Goal: Find specific page/section: Find specific page/section

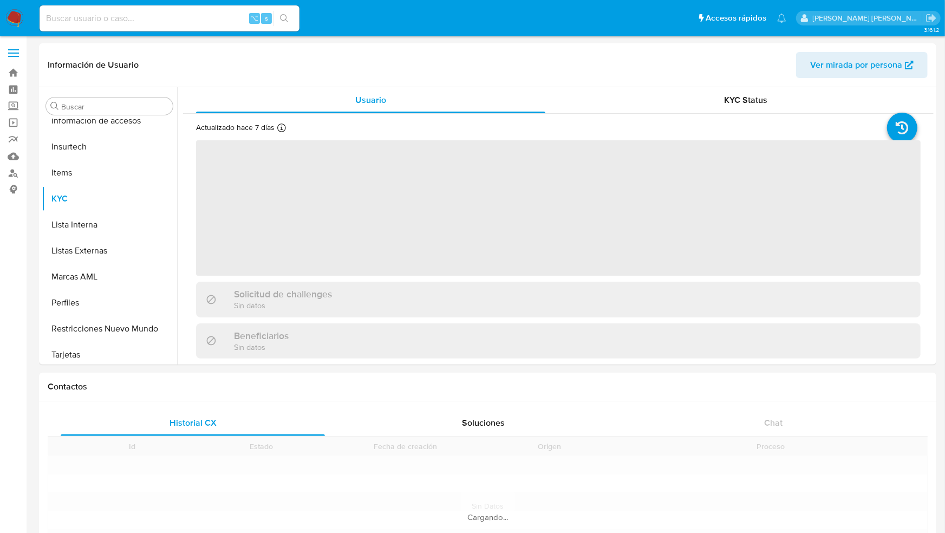
scroll to position [510, 0]
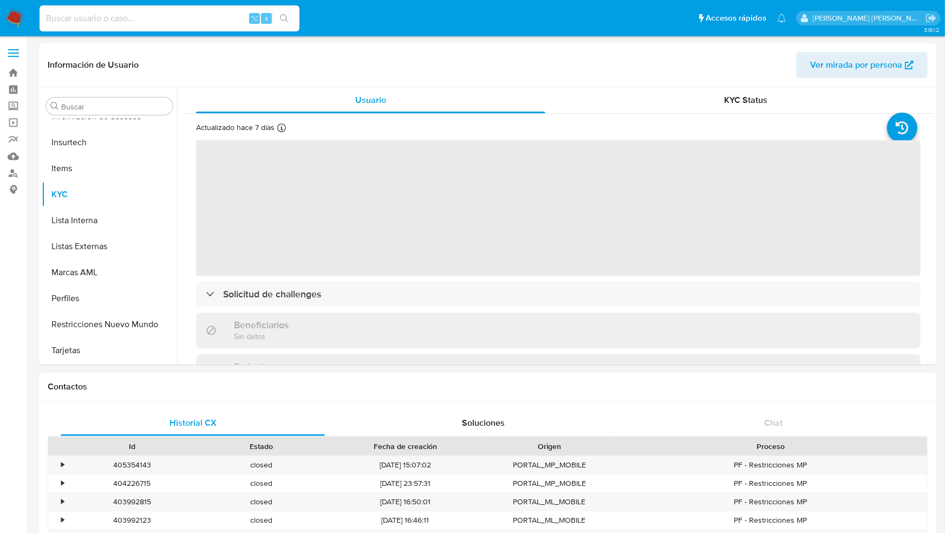
click at [146, 22] on input at bounding box center [170, 18] width 260 height 14
select select "10"
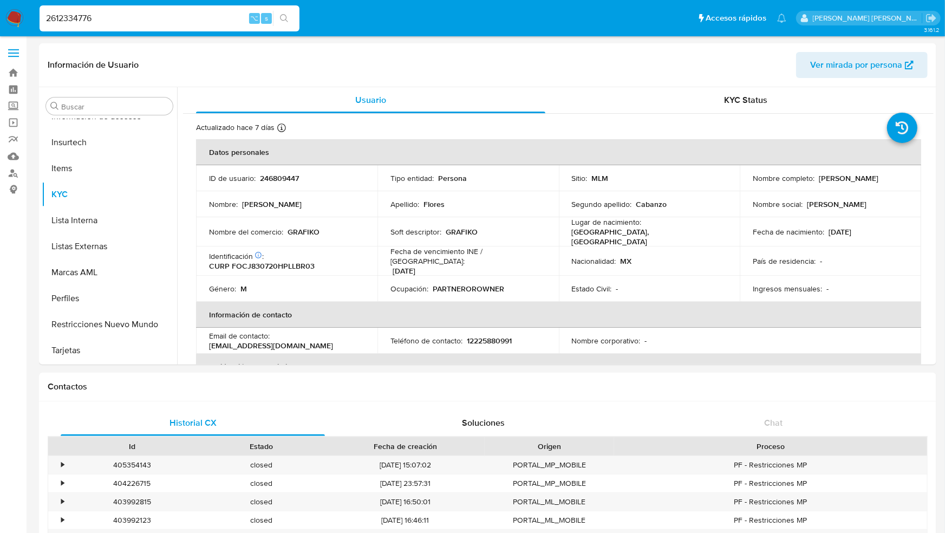
type input "2612334776"
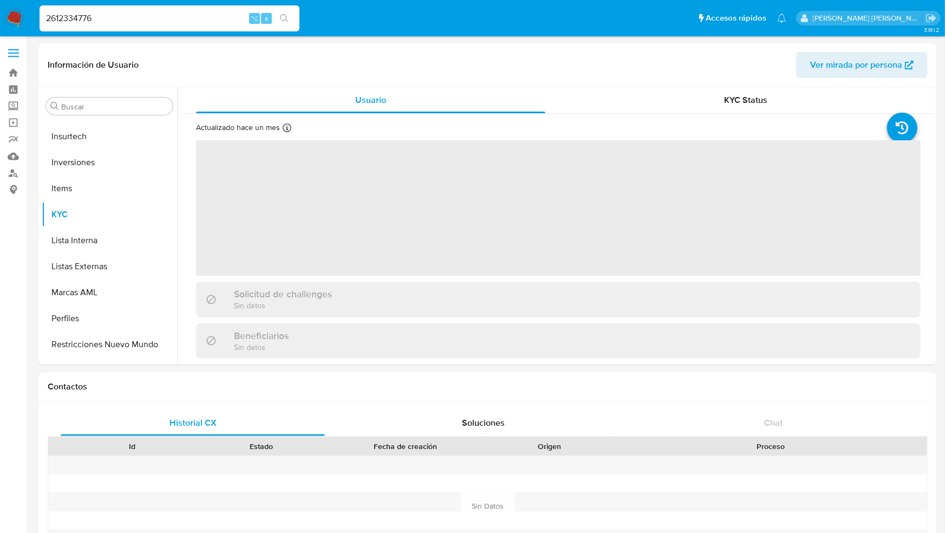
scroll to position [561, 0]
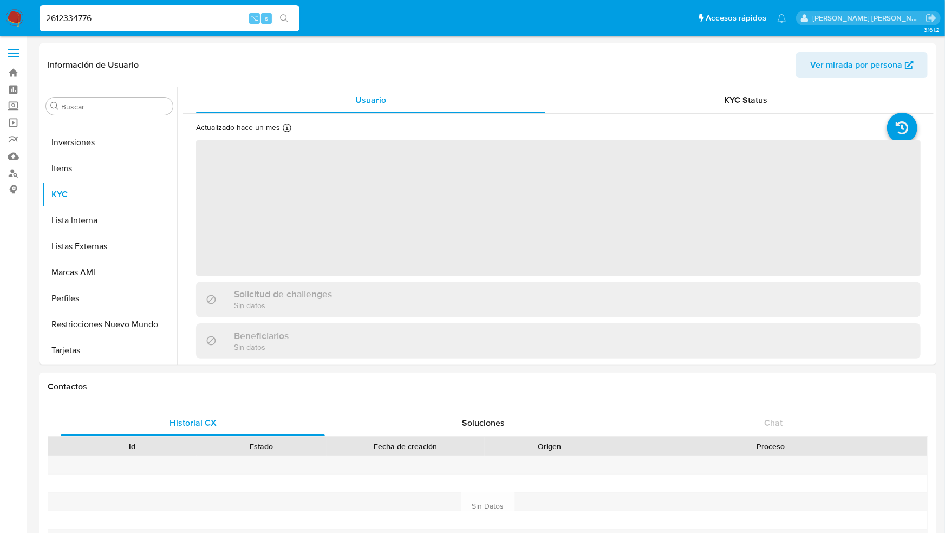
select select "10"
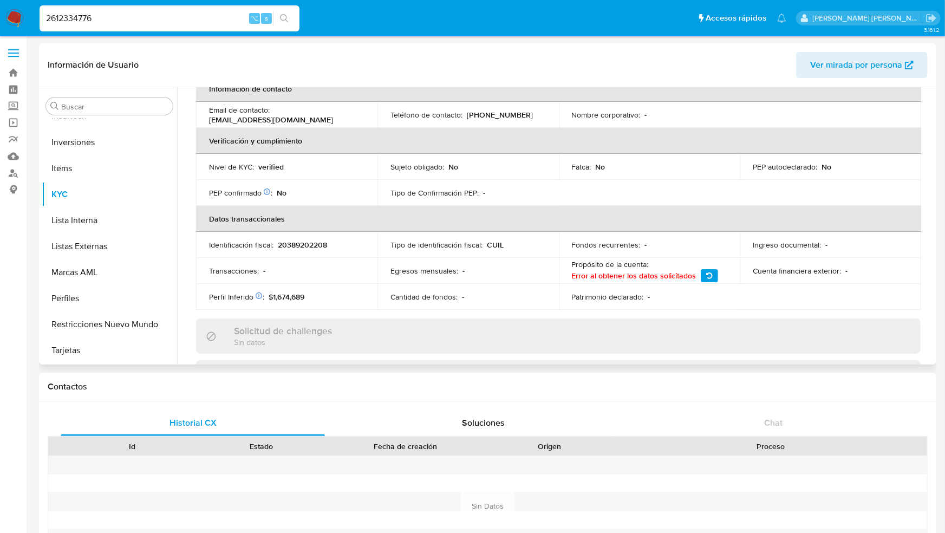
scroll to position [231, 0]
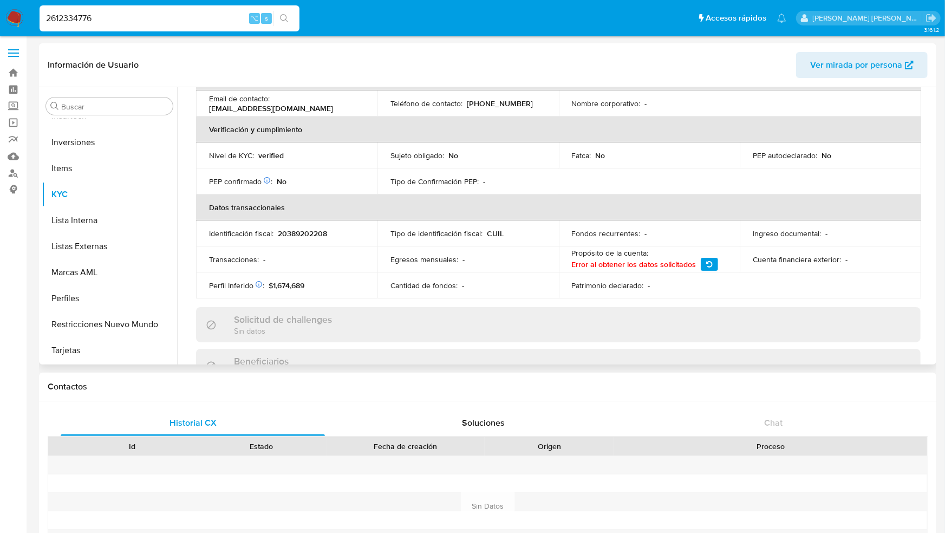
click at [707, 265] on icon "button" at bounding box center [709, 264] width 6 height 6
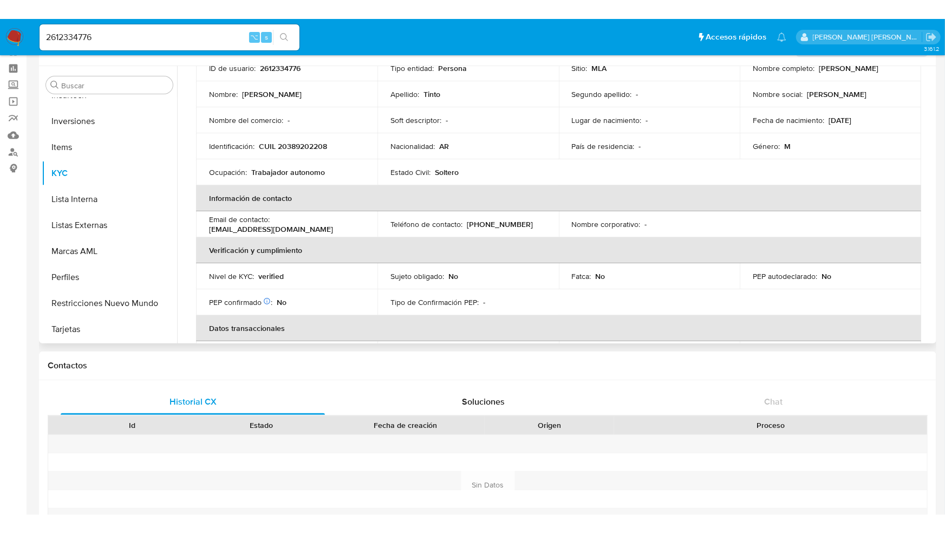
scroll to position [87, 0]
